Goal: Information Seeking & Learning: Learn about a topic

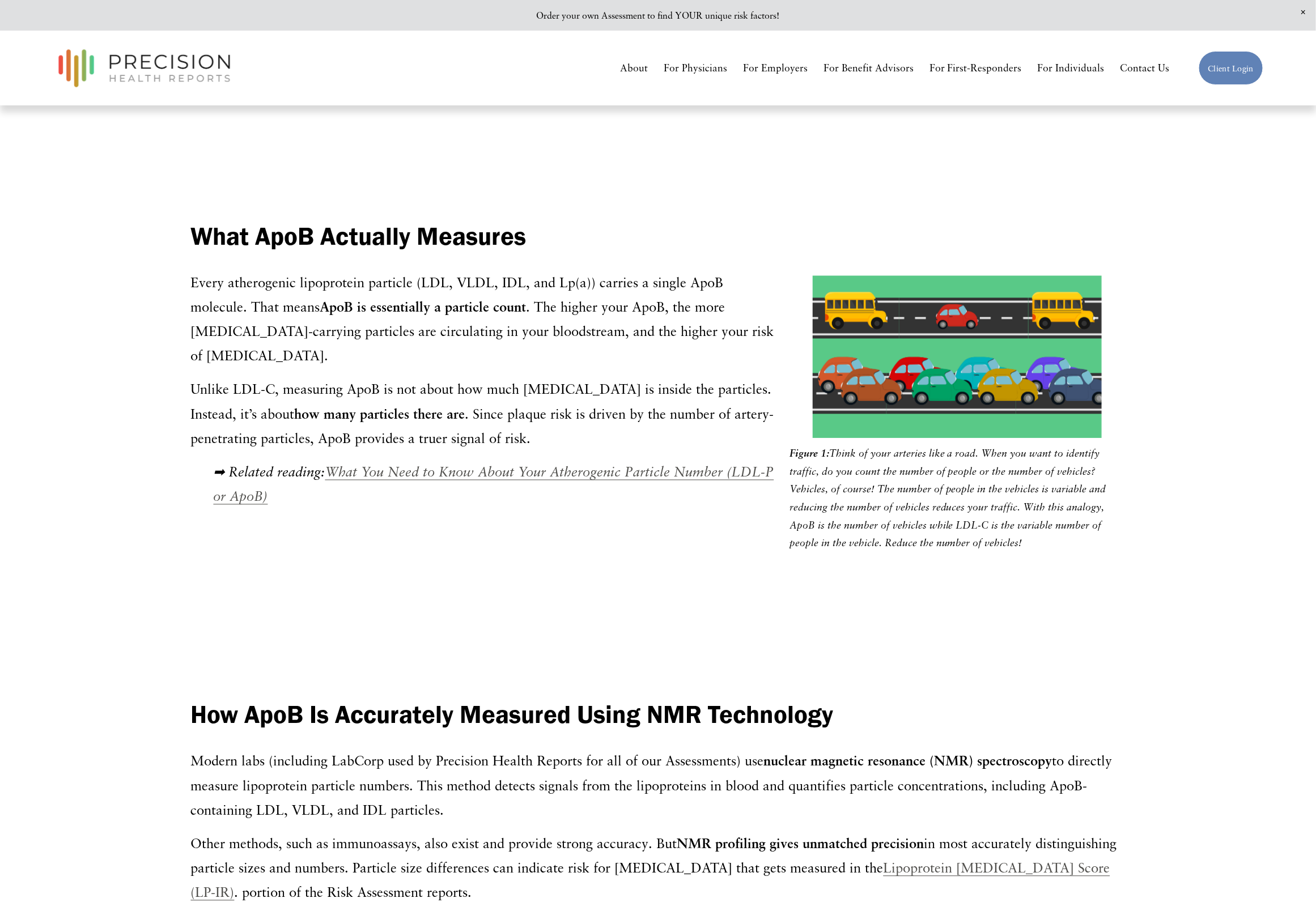
scroll to position [1062, 0]
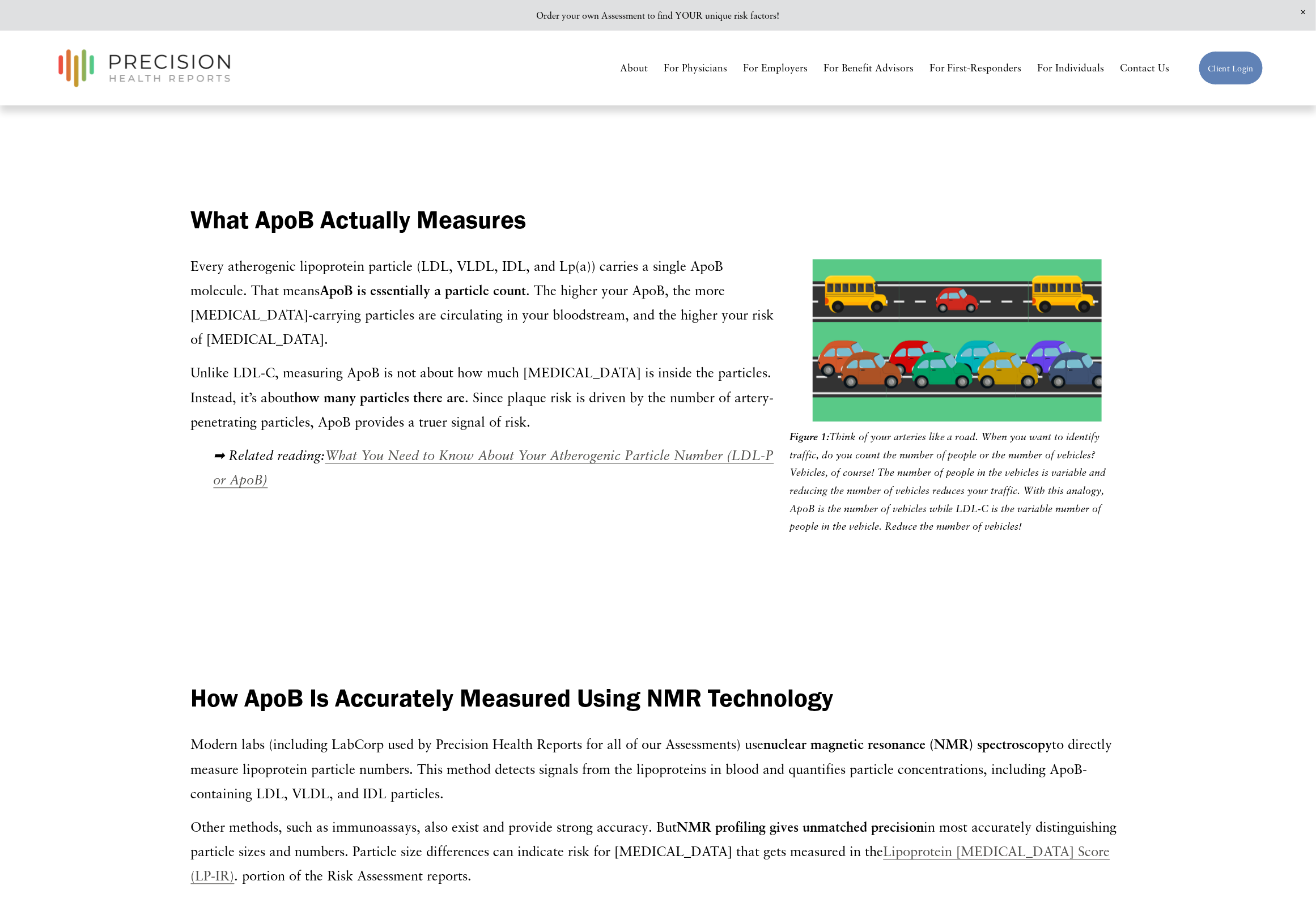
click at [432, 448] on em "What You Need to Know About Your Atherogenic Particle Number (LDL-P or ApoB)" at bounding box center [494, 468] width 560 height 40
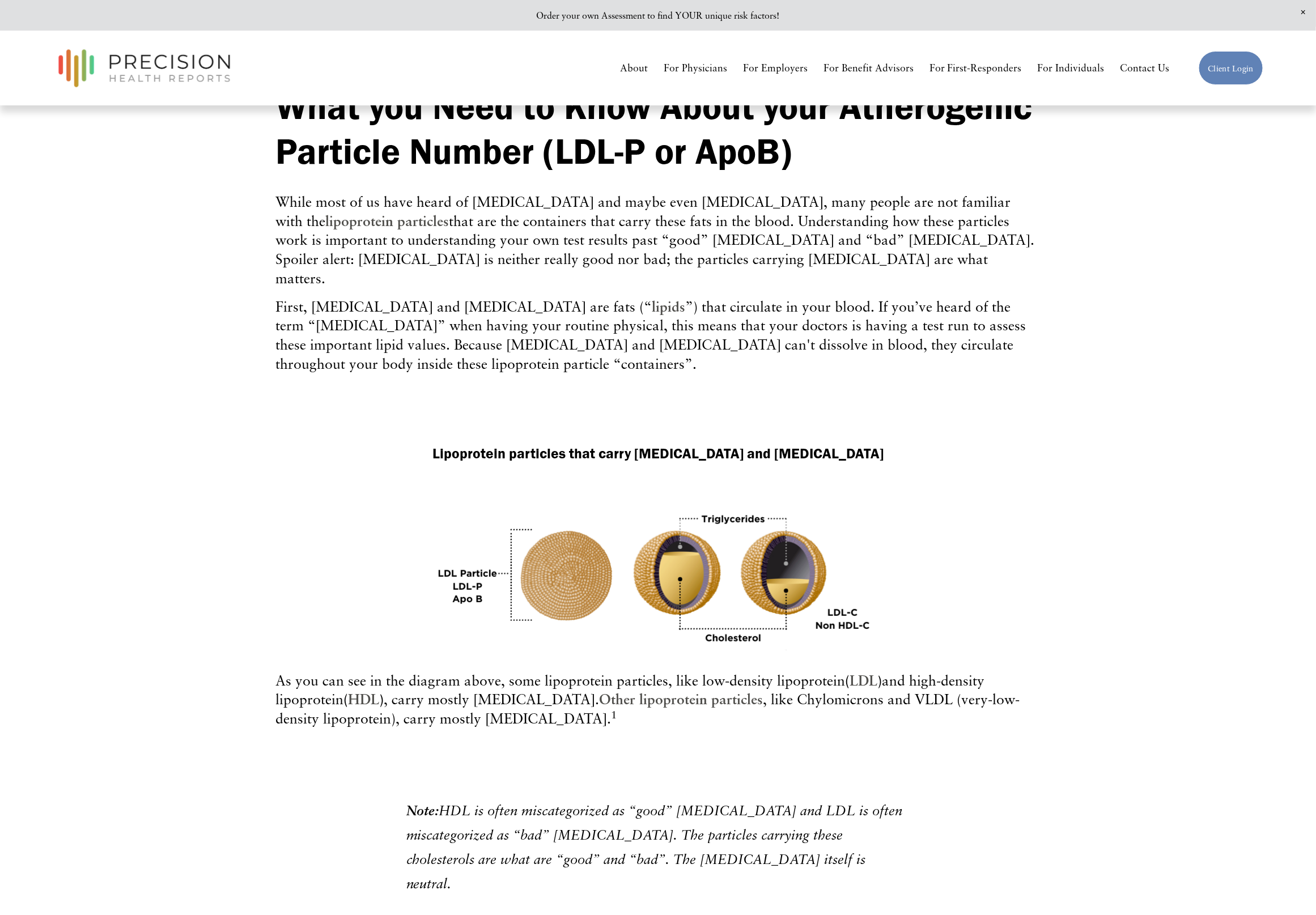
scroll to position [425, 0]
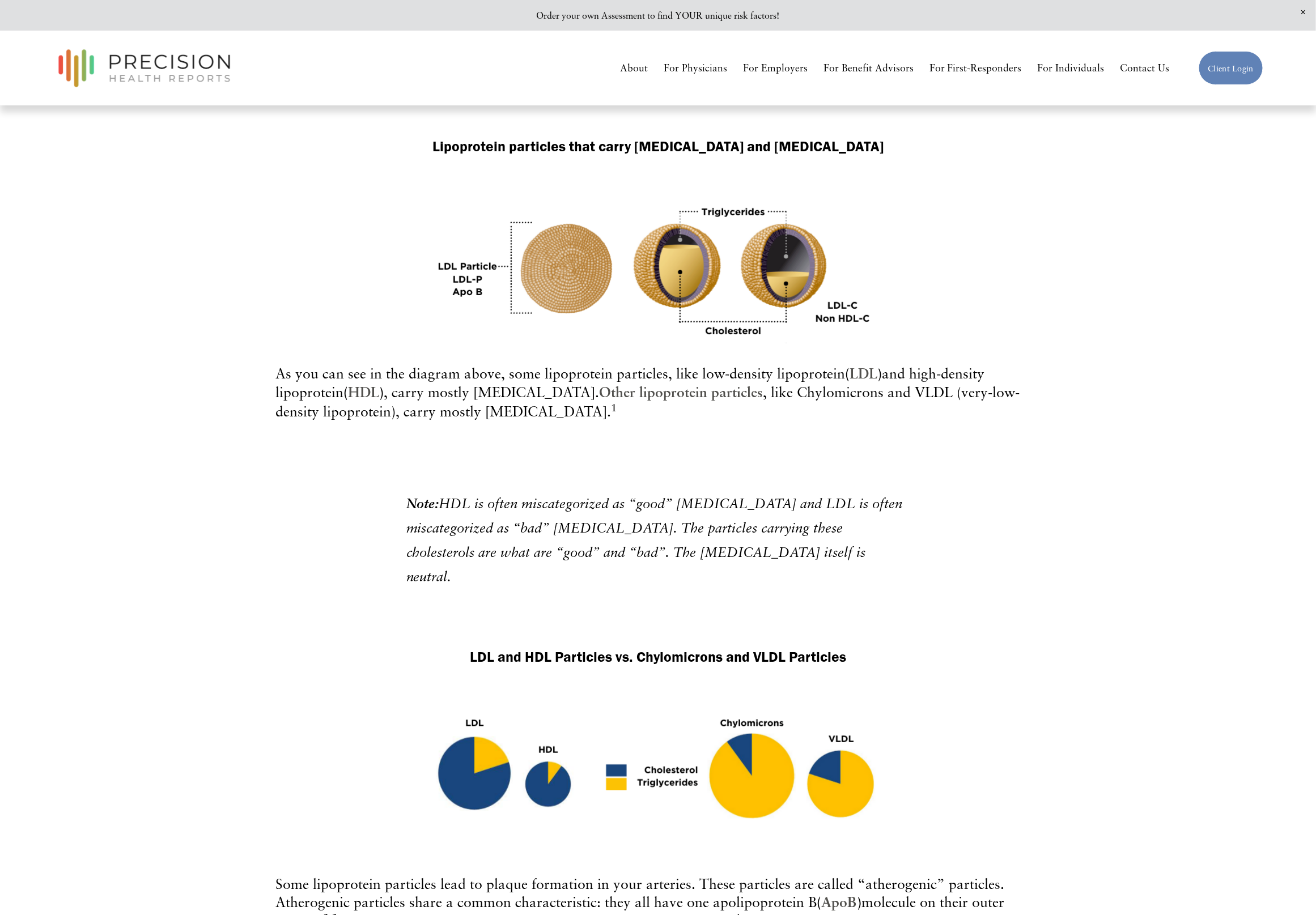
drag, startPoint x: 270, startPoint y: 10, endPoint x: 97, endPoint y: 349, distance: 380.6
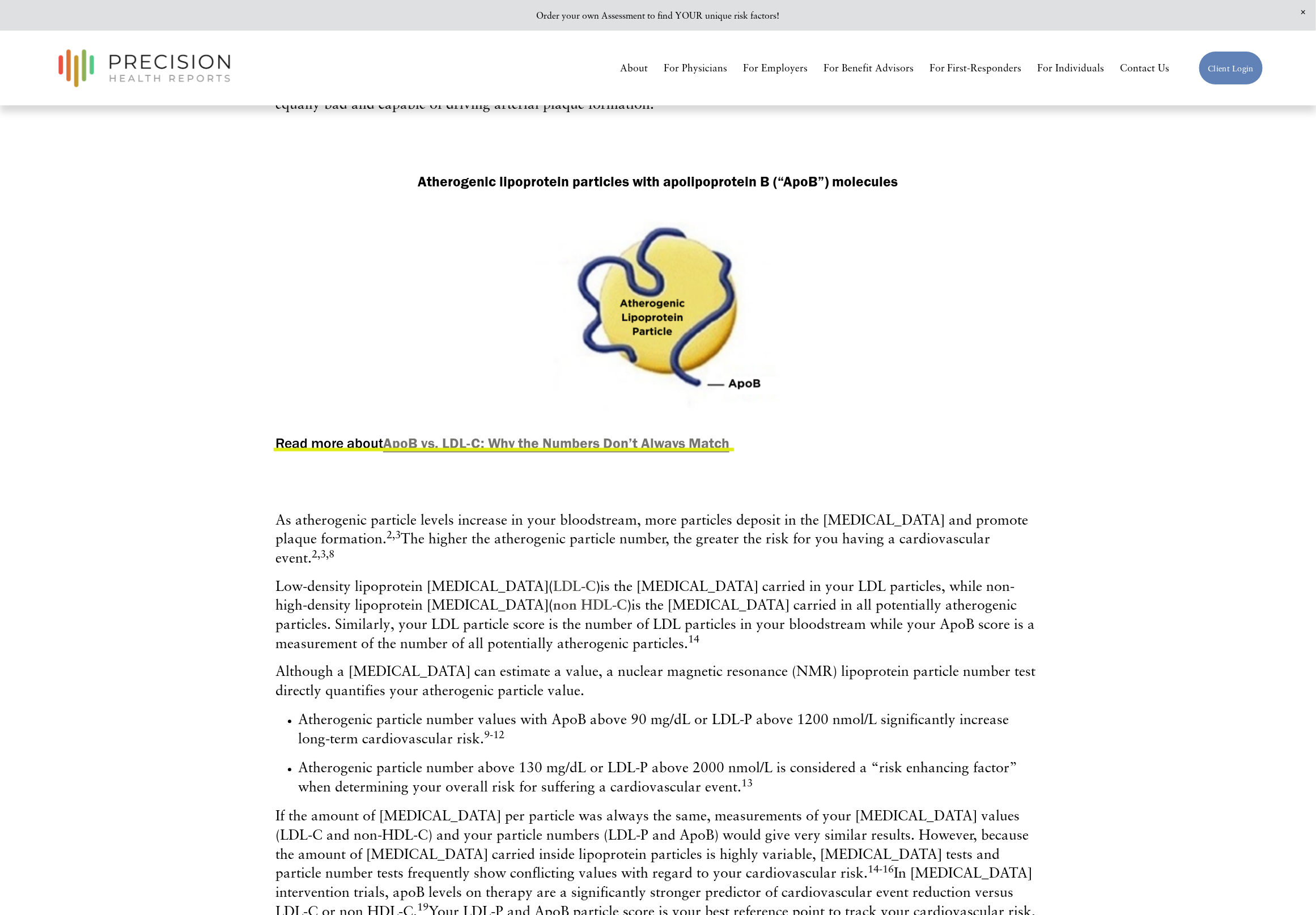
scroll to position [1275, 0]
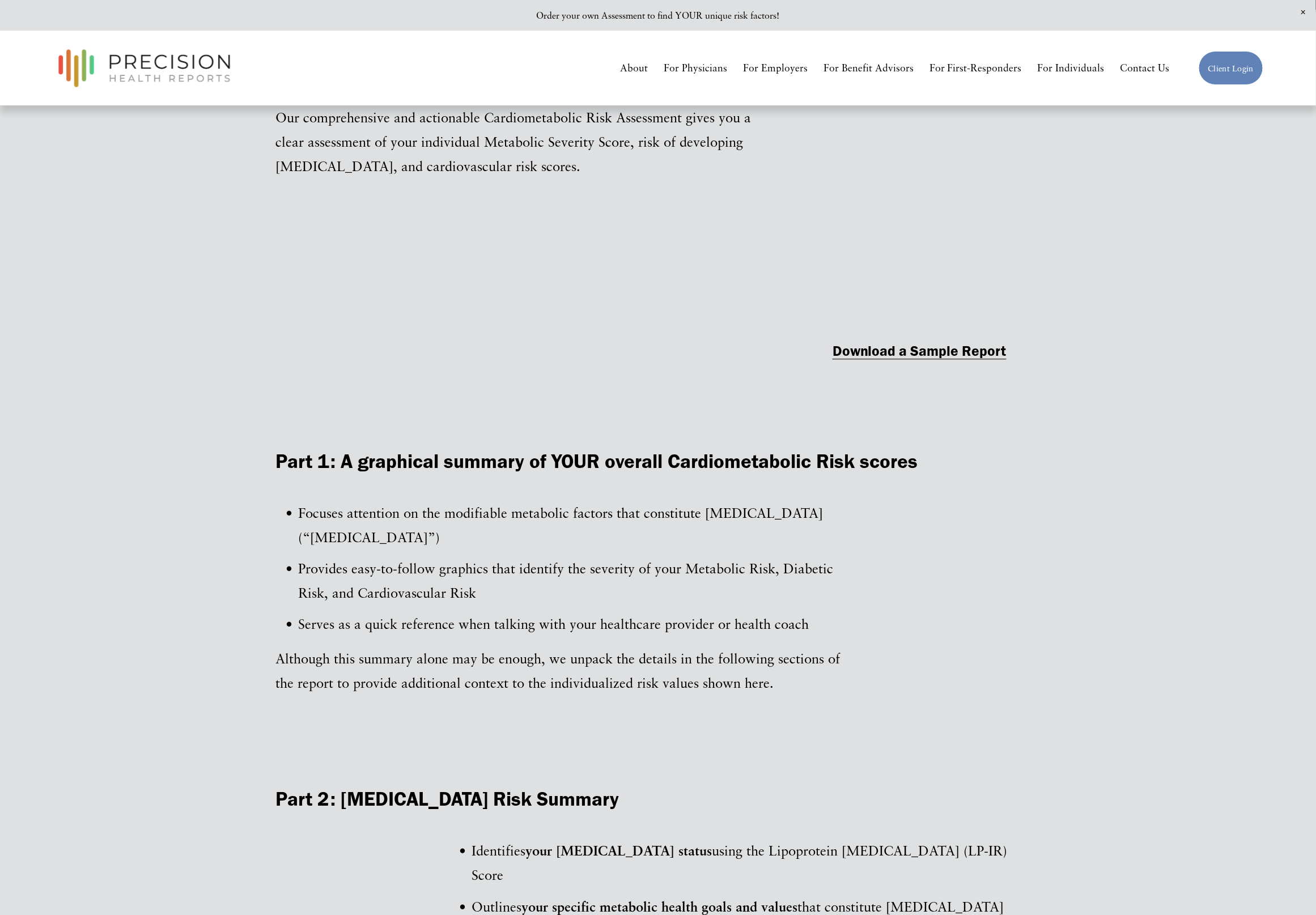
scroll to position [1841, 0]
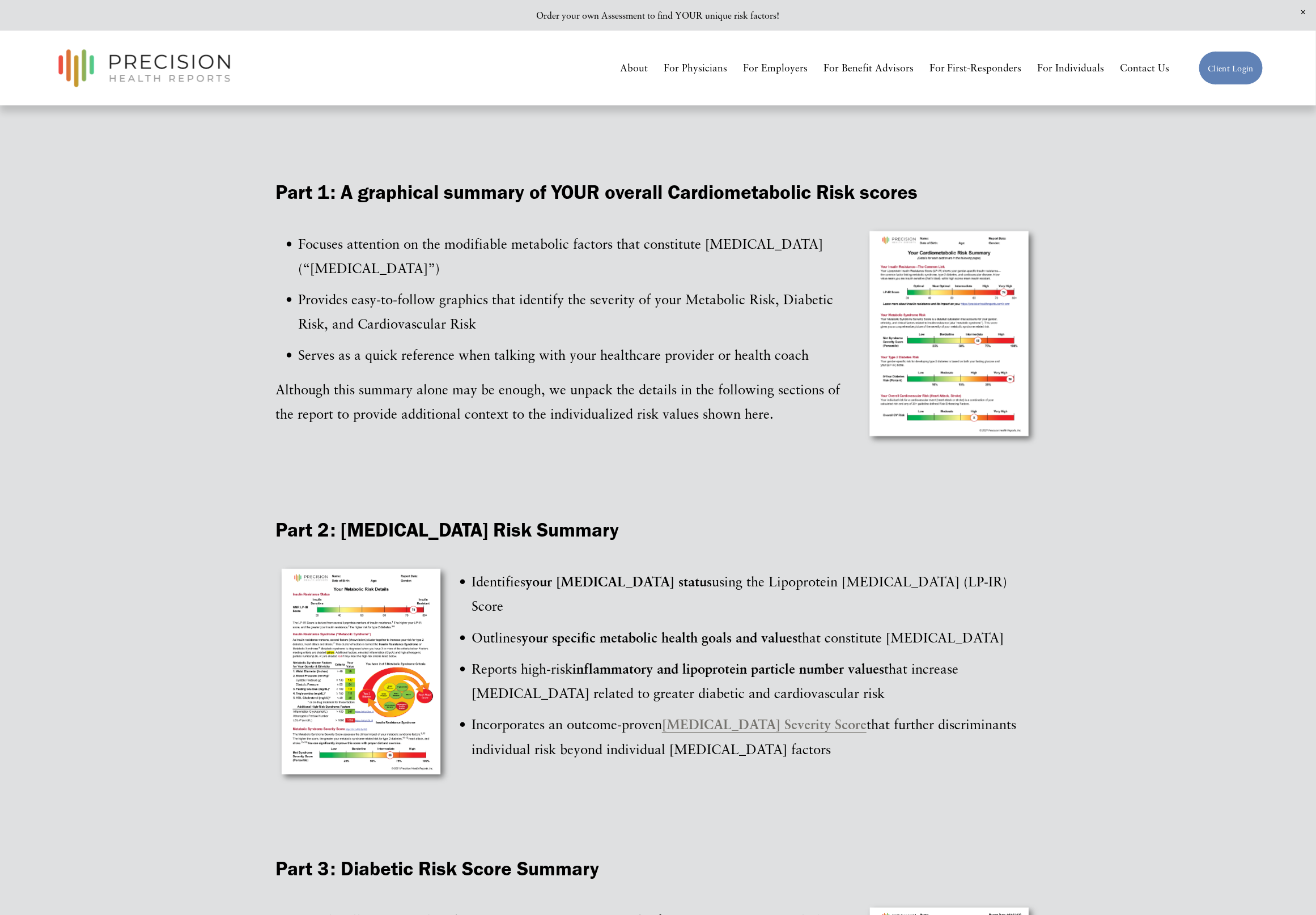
drag, startPoint x: 758, startPoint y: 583, endPoint x: 1032, endPoint y: 582, distance: 274.0
click at [1032, 582] on p "Identifies your insulin resistance status using the Lipoprotein Insulin Resista…" at bounding box center [668, 594] width 742 height 49
copy p "Lipoprotein Insulin Resistance (LP-IR) Score"
